Goal: Answer question/provide support

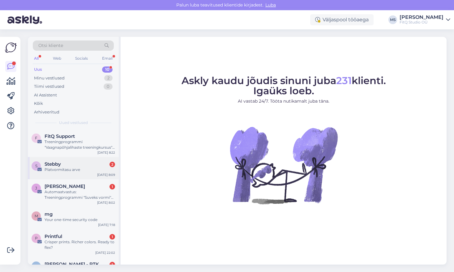
click at [82, 165] on div "Stebby 2" at bounding box center [80, 164] width 70 height 6
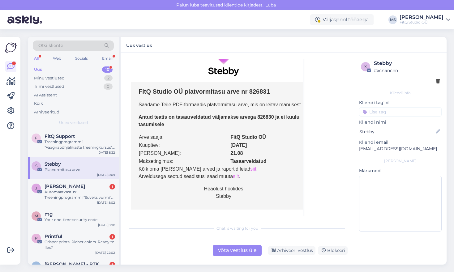
scroll to position [667, 0]
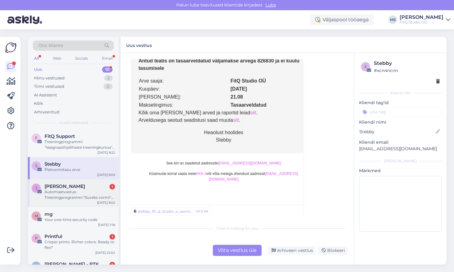
click at [74, 192] on div "Automaatvastus: Treeningprogrammi "Suveks vormi" meeldetuletus" at bounding box center [80, 194] width 70 height 11
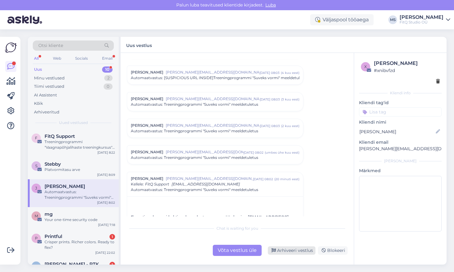
click at [290, 250] on div "Arhiveeri vestlus" at bounding box center [292, 250] width 48 height 8
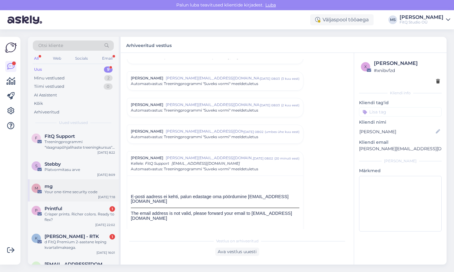
click at [77, 195] on div "m mg Your one-time security code [DATE] 7:18" at bounding box center [73, 190] width 91 height 22
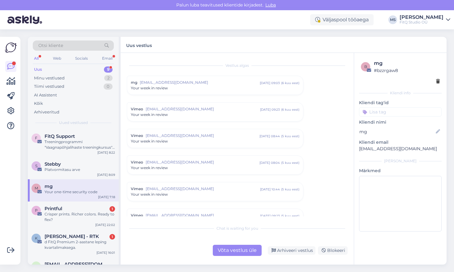
scroll to position [941, 0]
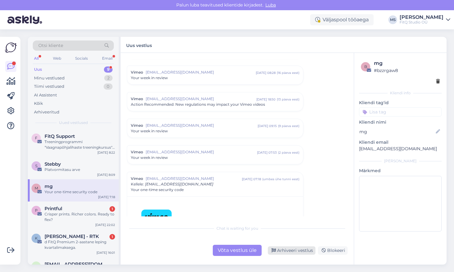
click at [287, 249] on div "Arhiveeri vestlus" at bounding box center [292, 250] width 48 height 8
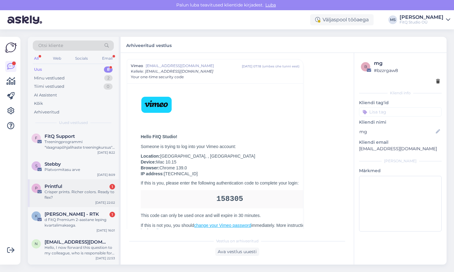
click at [77, 191] on div "Crisper prints. Richer colors. Ready to flex?" at bounding box center [80, 194] width 70 height 11
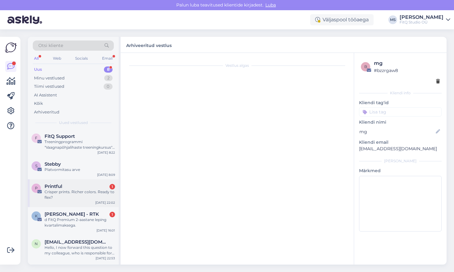
scroll to position [542, 0]
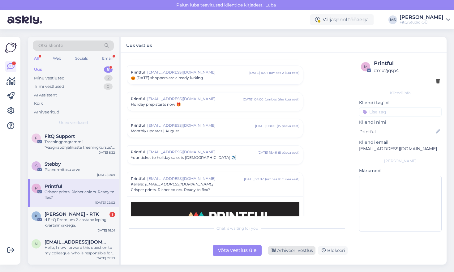
click at [293, 251] on div "Arhiveeri vestlus" at bounding box center [292, 250] width 48 height 8
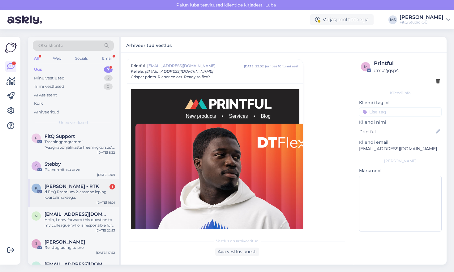
click at [82, 192] on div "d FitQ Premium 2-aastane leping kvartalimaksega." at bounding box center [80, 194] width 70 height 11
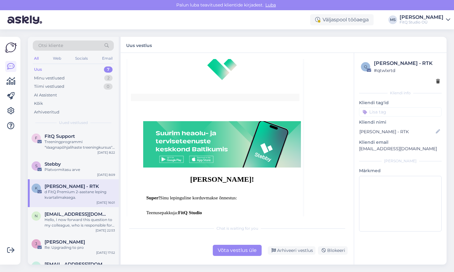
scroll to position [202, 0]
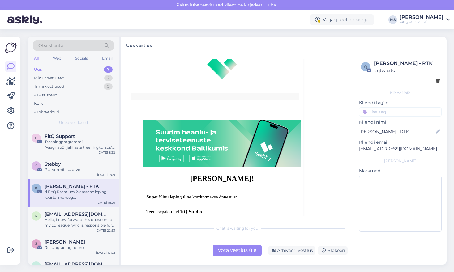
click at [232, 249] on div "Võta vestlus üle" at bounding box center [237, 250] width 49 height 11
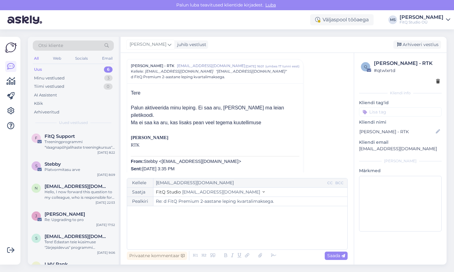
click at [179, 223] on div "﻿" at bounding box center [237, 227] width 214 height 37
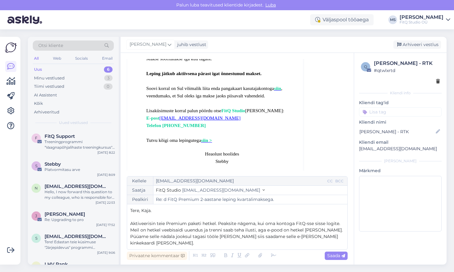
scroll to position [440, 0]
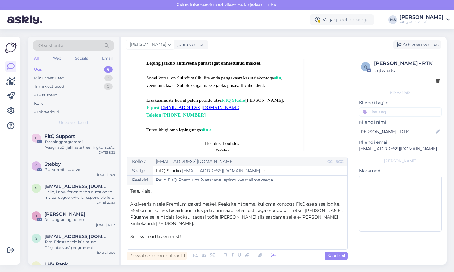
click at [273, 253] on icon at bounding box center [273, 255] width 9 height 9
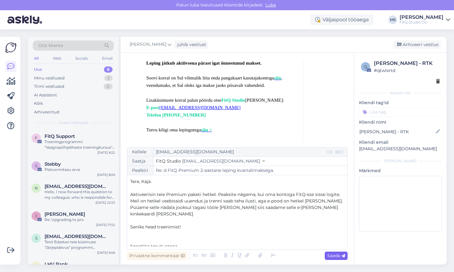
click at [331, 257] on span "Saada" at bounding box center [336, 256] width 18 height 6
type input "Re: d FitQ Premium 2-aastane leping kvartalimaksega."
